Goal: Transaction & Acquisition: Purchase product/service

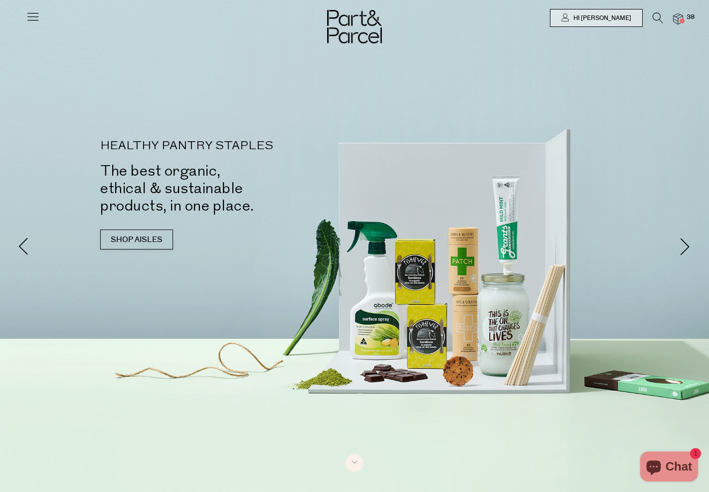
click at [687, 16] on span "38" at bounding box center [690, 17] width 13 height 9
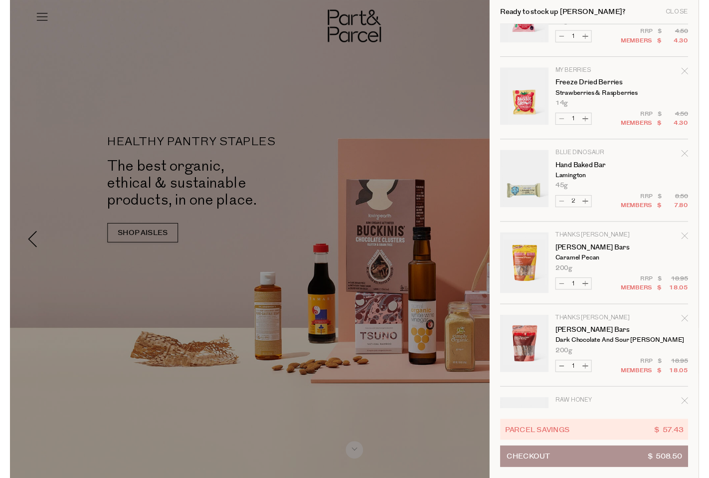
scroll to position [479, 0]
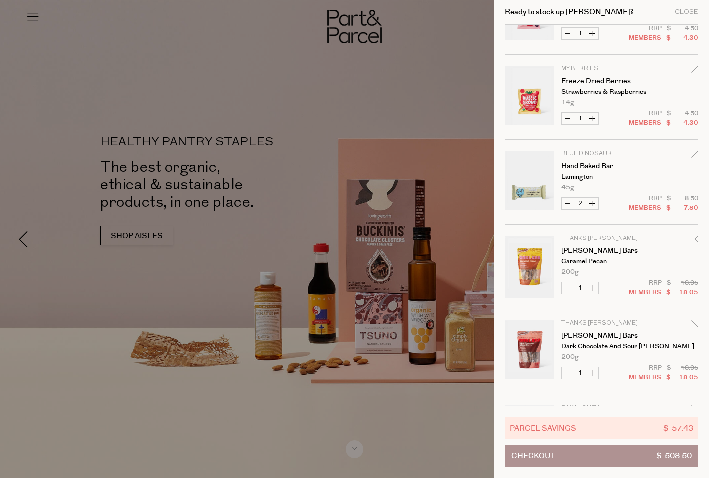
click at [417, 81] on div at bounding box center [354, 239] width 709 height 478
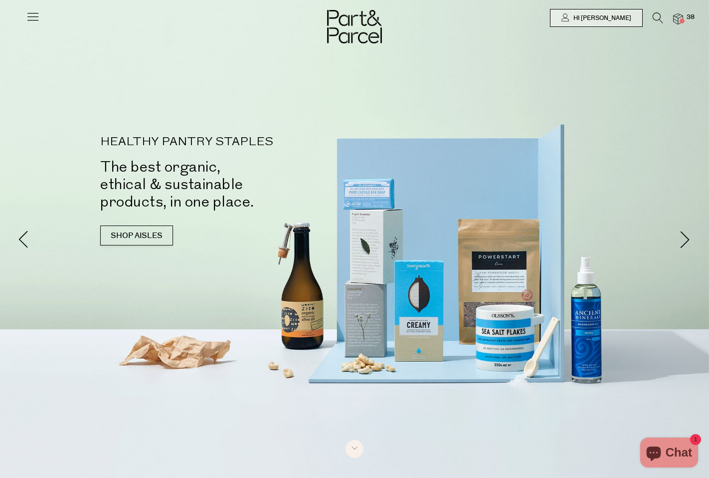
click at [679, 21] on img at bounding box center [678, 18] width 10 height 11
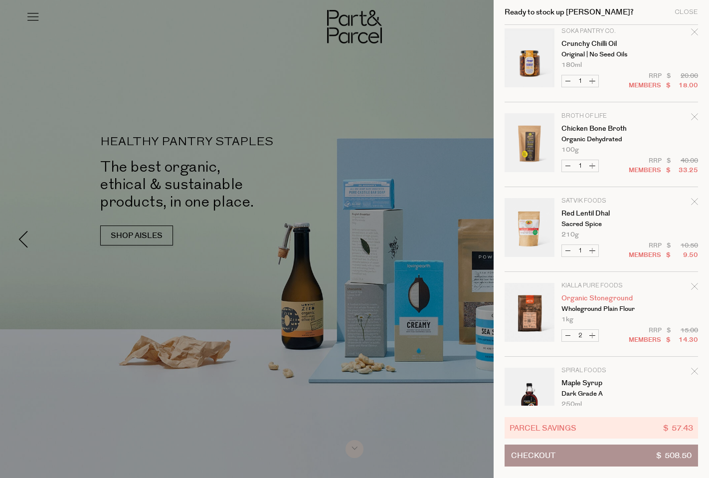
scroll to position [1800, 0]
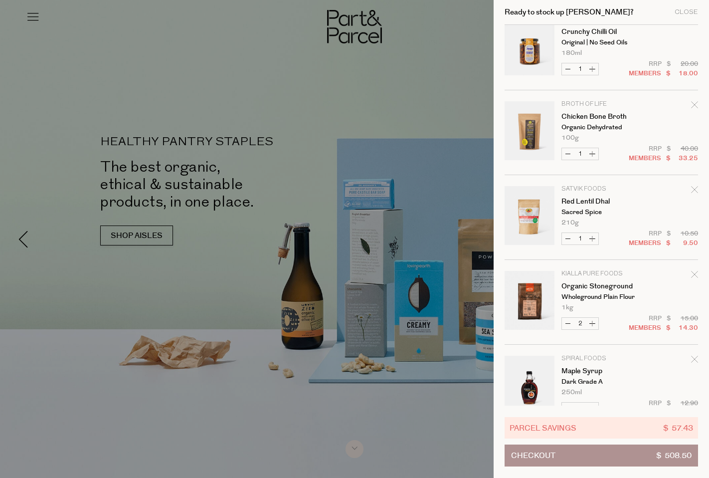
click at [694, 190] on icon "Remove Red Lentil Dhal" at bounding box center [694, 189] width 6 height 6
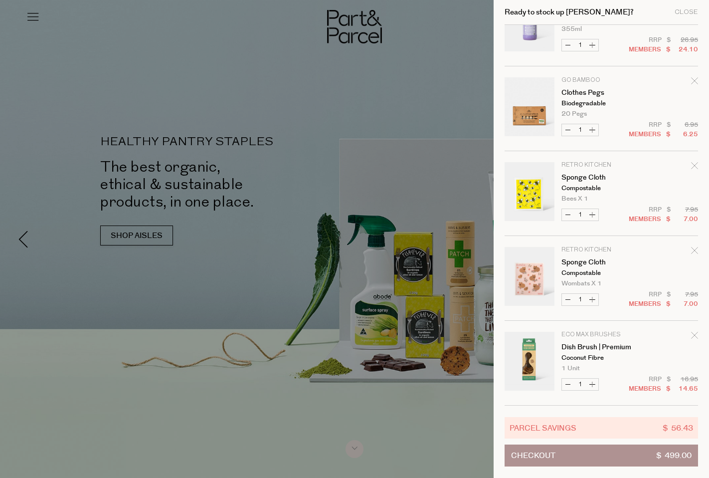
scroll to position [2503, 0]
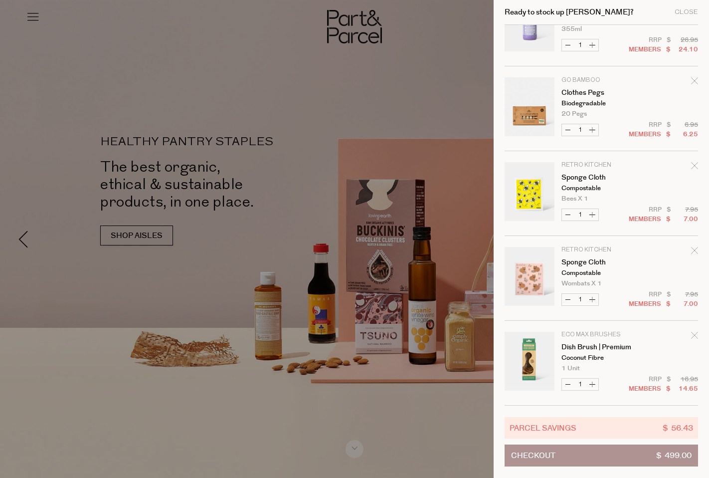
click at [694, 333] on icon "Remove Dish Brush | Premium" at bounding box center [694, 335] width 7 height 7
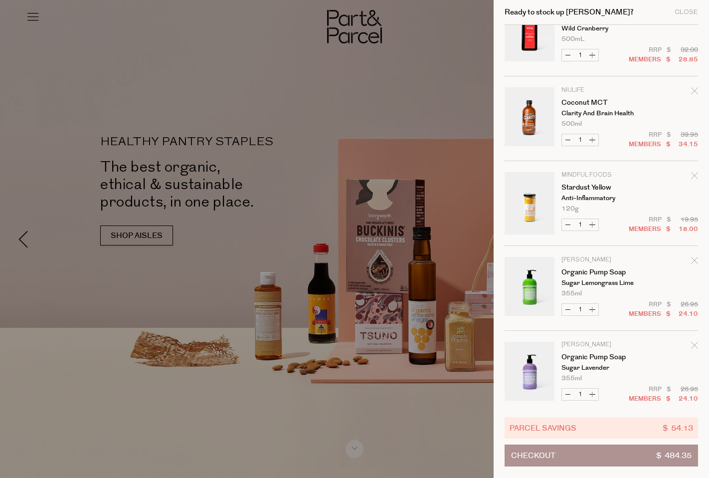
scroll to position [2208, 0]
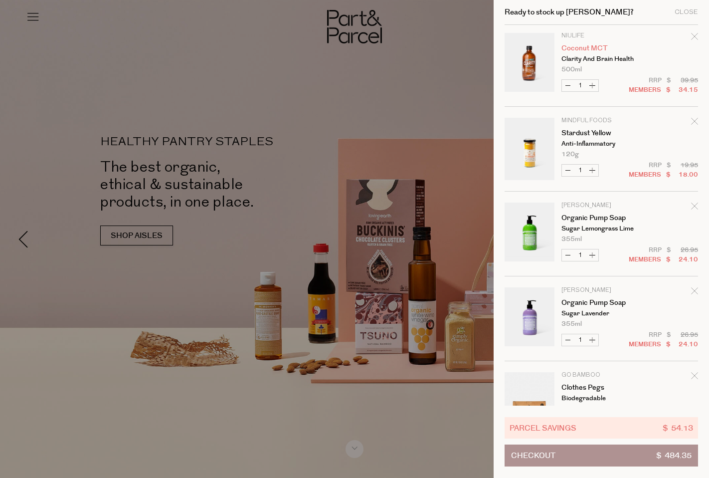
click at [592, 46] on link "Coconut MCT" at bounding box center [600, 48] width 77 height 7
